Goal: Information Seeking & Learning: Compare options

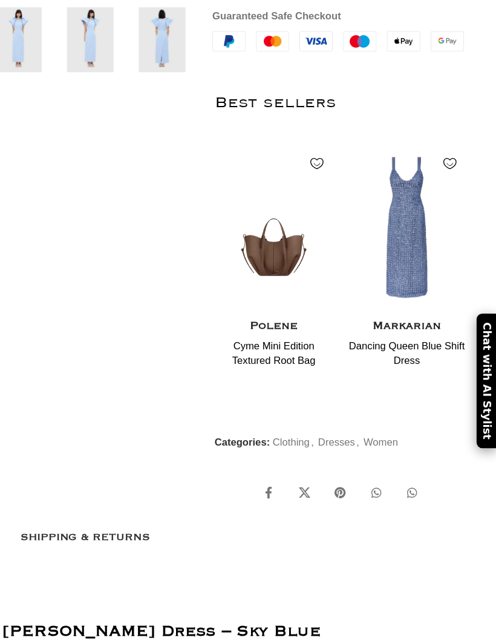
scroll to position [0, 400]
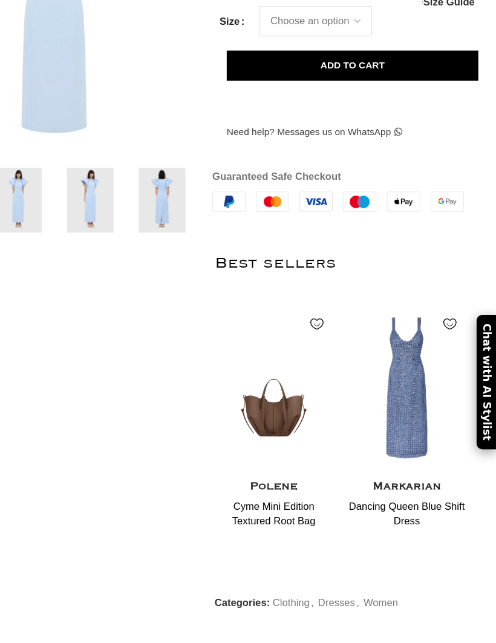
click at [0, 0] on td "40" at bounding box center [0, 0] width 0 height 0
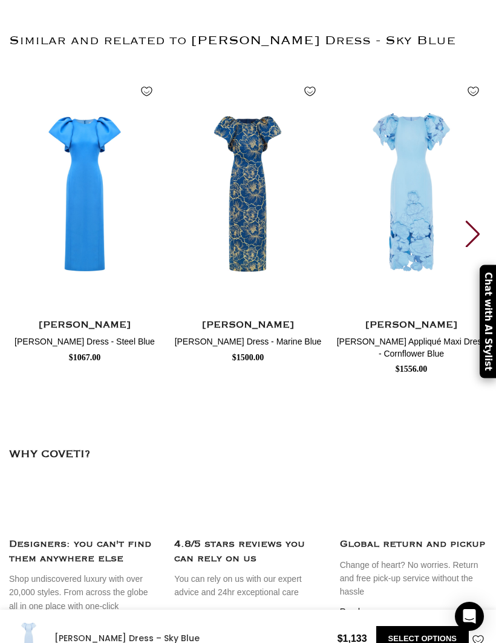
scroll to position [2801, 0]
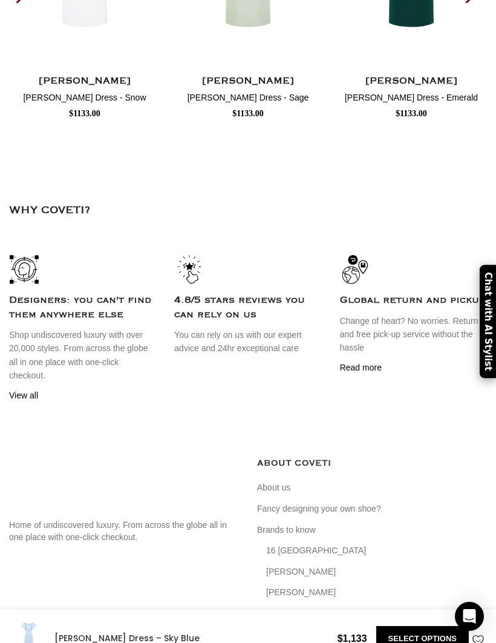
scroll to position [0, 839]
click at [483, 313] on img "6 / 30" at bounding box center [411, 192] width 151 height 242
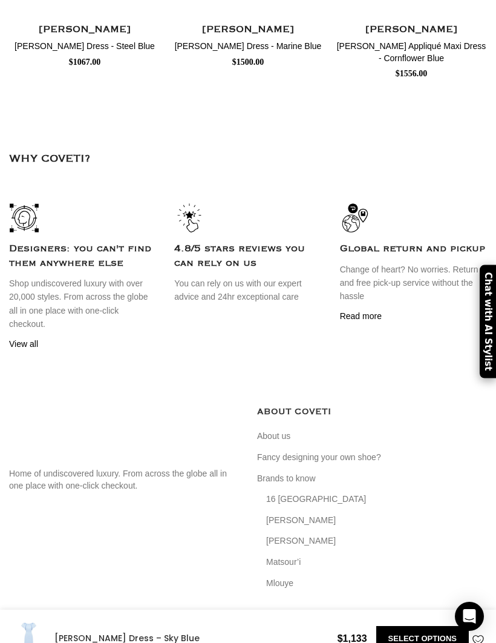
click at [15, 262] on img "1 / 30" at bounding box center [84, 140] width 151 height 242
click at [27, 262] on img "1 / 30" at bounding box center [84, 140] width 151 height 242
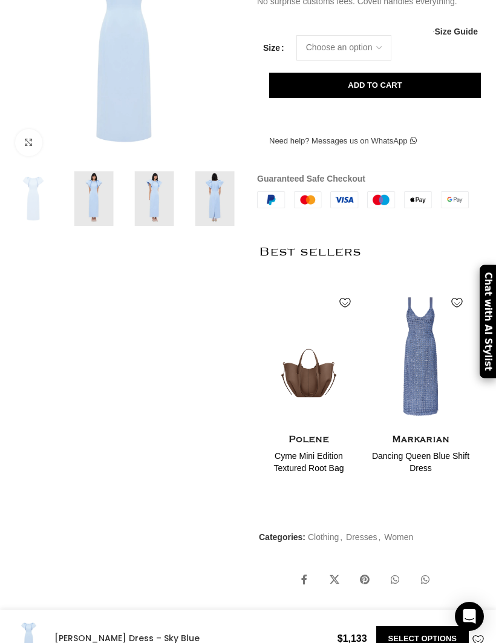
scroll to position [0, 0]
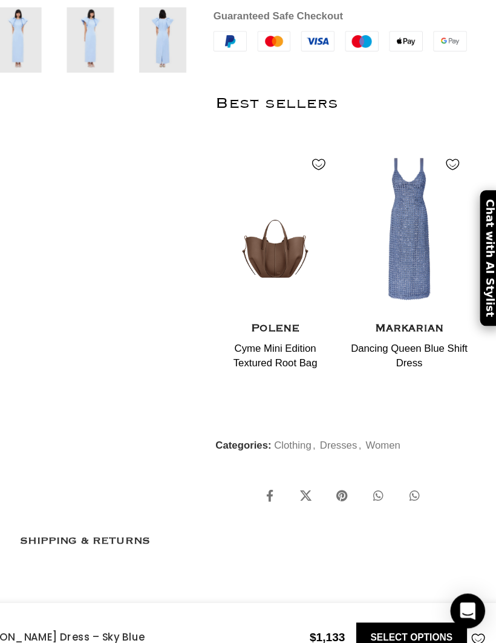
scroll to position [0, 963]
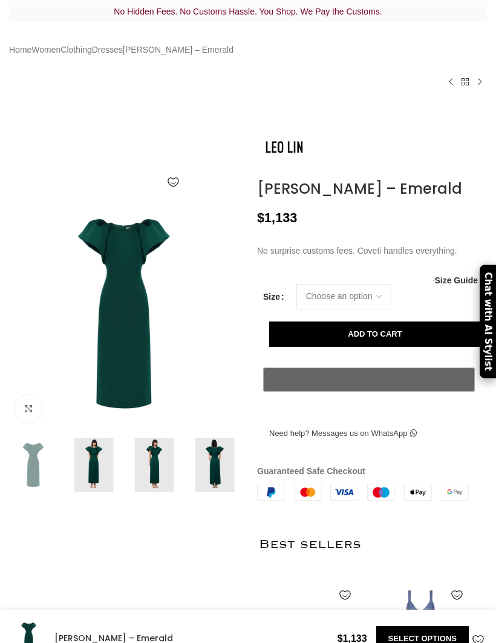
click at [156, 481] on img at bounding box center [154, 465] width 54 height 54
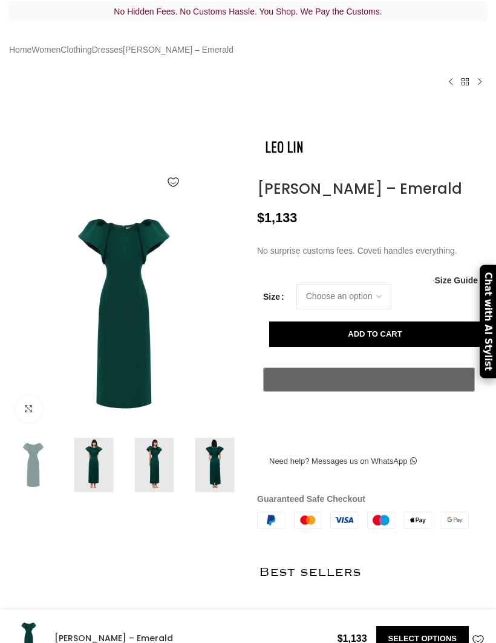
click at [155, 492] on img at bounding box center [154, 465] width 54 height 54
click at [19, 423] on link "Click to enlarge" at bounding box center [28, 408] width 27 height 27
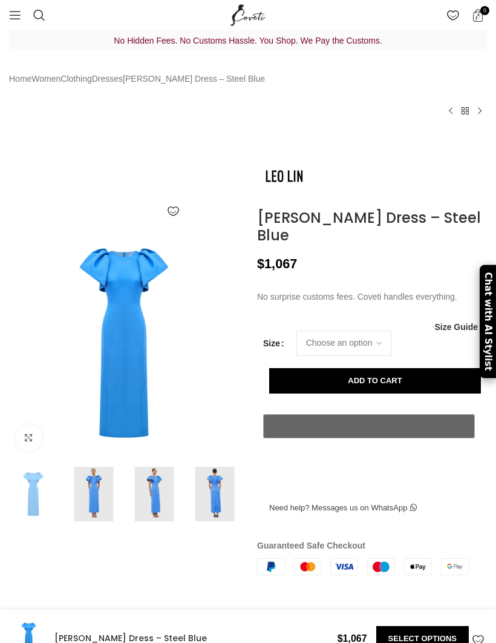
click at [31, 452] on link "Click to enlarge" at bounding box center [28, 437] width 27 height 27
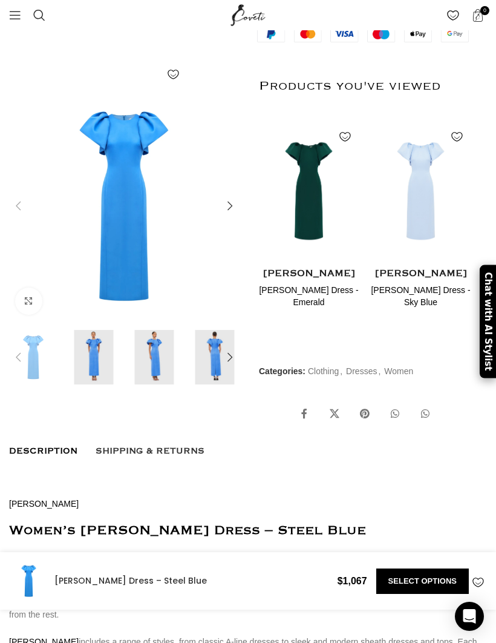
scroll to position [528, 0]
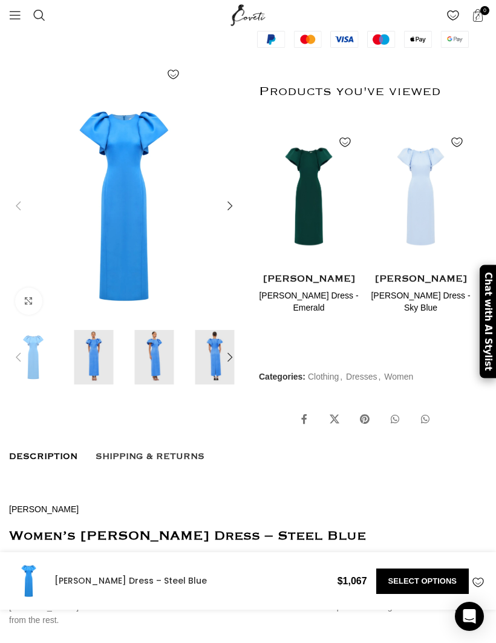
click at [431, 269] on img "2 / 2" at bounding box center [421, 341] width 100 height 145
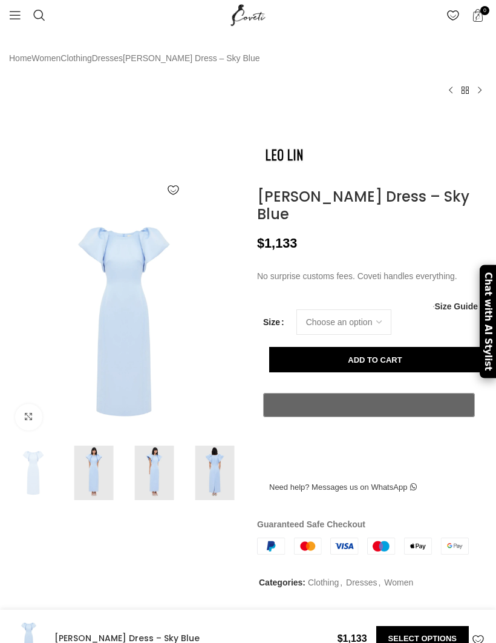
click at [219, 500] on img at bounding box center [215, 473] width 54 height 54
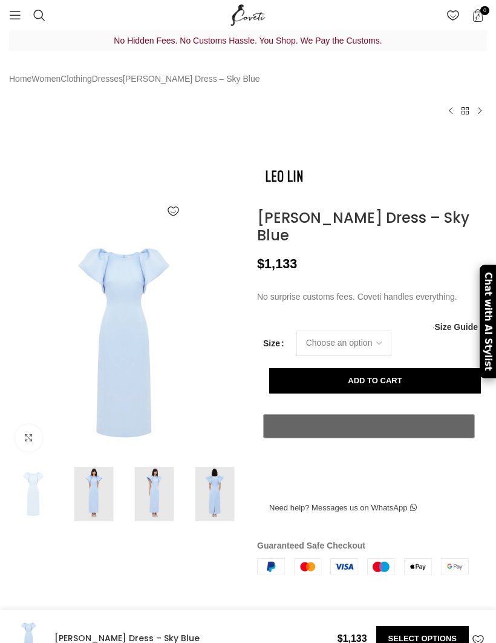
click at [218, 521] on img at bounding box center [215, 494] width 54 height 54
click at [154, 521] on img at bounding box center [154, 494] width 54 height 54
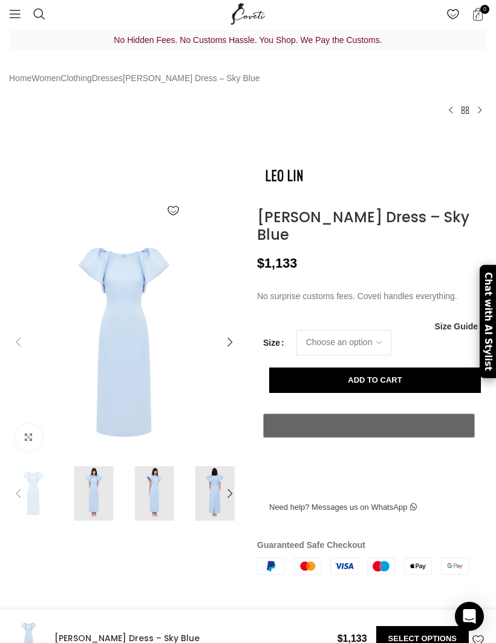
scroll to position [2, 0]
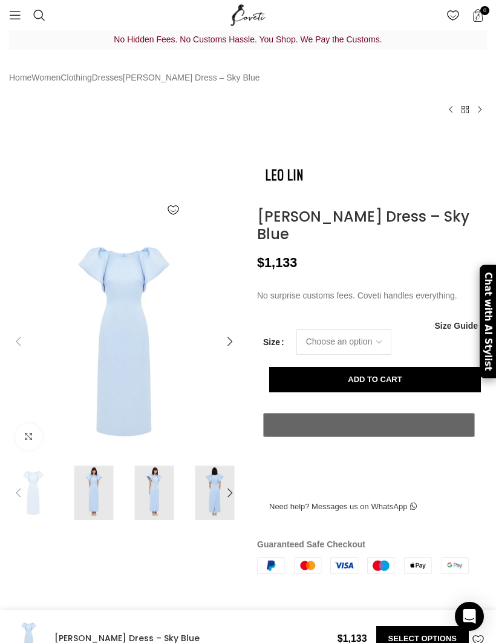
click at [30, 450] on link "Click to enlarge" at bounding box center [28, 436] width 27 height 27
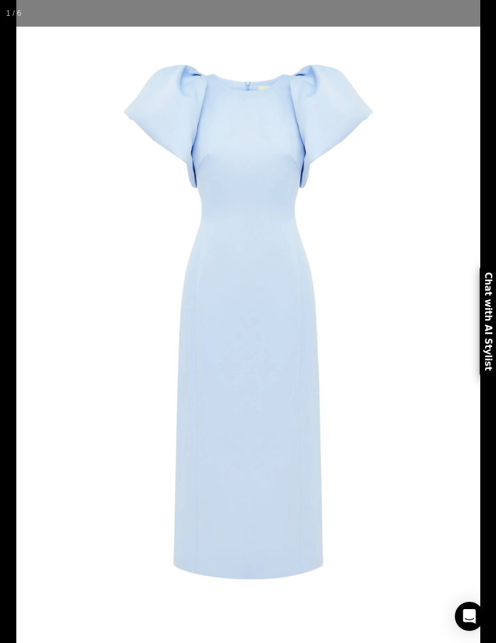
scroll to position [0, 133]
